Goal: Navigation & Orientation: Find specific page/section

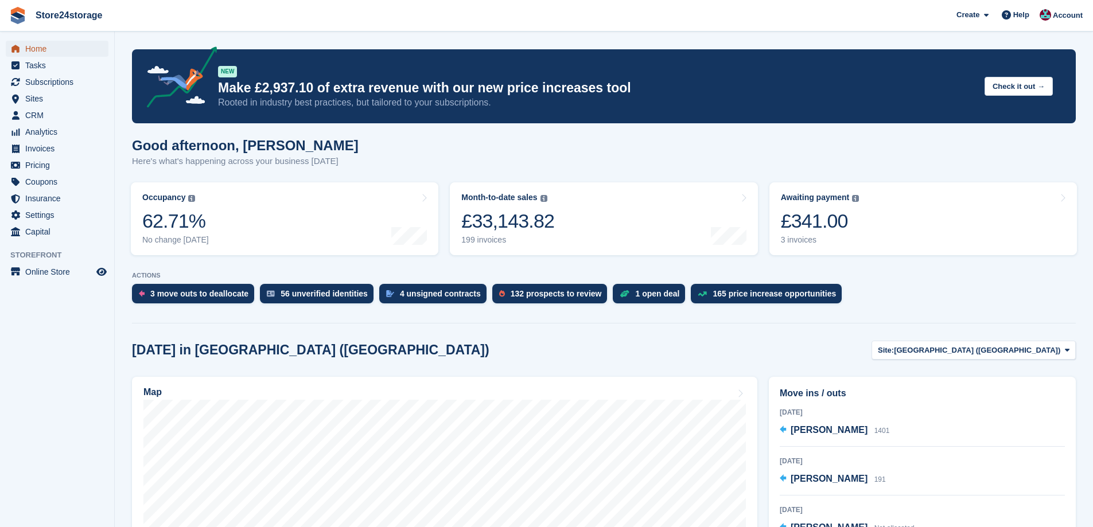
click at [69, 46] on span "Home" at bounding box center [59, 49] width 69 height 16
click at [544, 389] on div "Map" at bounding box center [444, 393] width 603 height 13
